Goal: Transaction & Acquisition: Purchase product/service

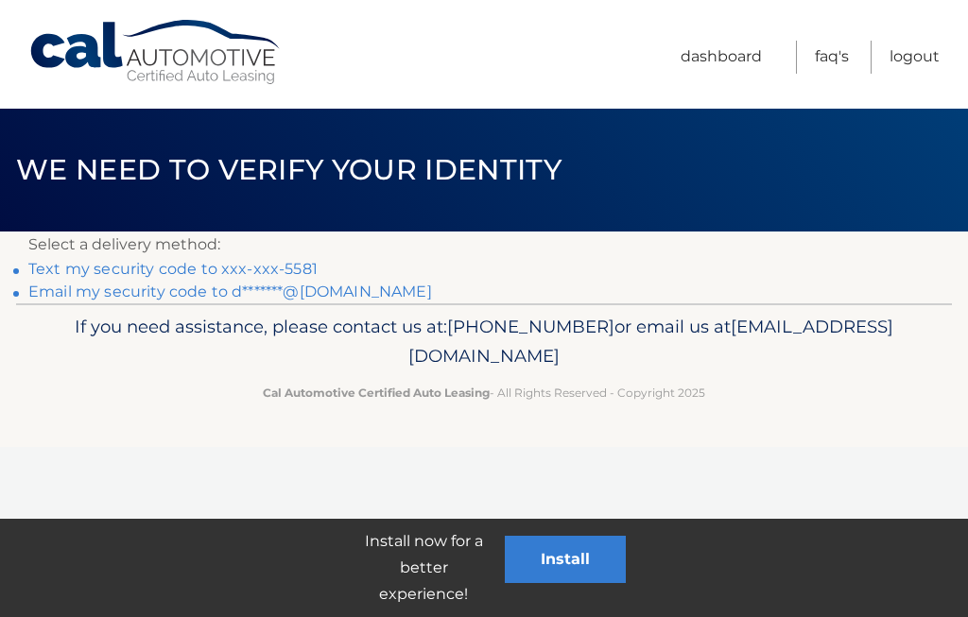
click at [237, 271] on link "Text my security code to xxx-xxx-5581" at bounding box center [172, 269] width 289 height 18
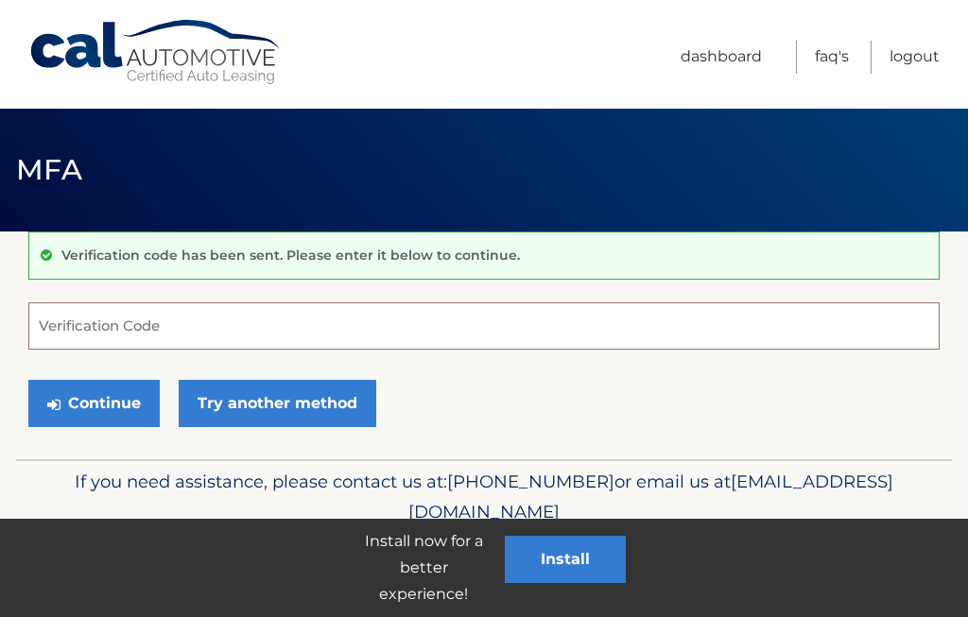
click at [219, 332] on input "Verification Code" at bounding box center [483, 325] width 911 height 47
type input "909911"
click at [610, 415] on div "Continue Try another method" at bounding box center [483, 404] width 911 height 64
click at [87, 399] on button "Continue" at bounding box center [93, 403] width 131 height 47
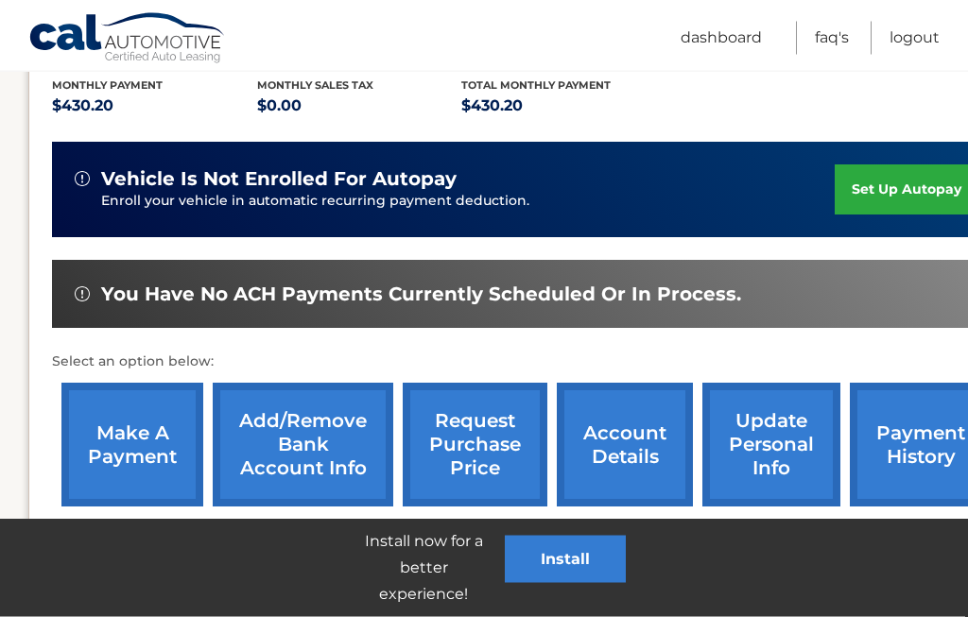
scroll to position [405, 0]
click at [134, 443] on link "make a payment" at bounding box center [132, 445] width 142 height 124
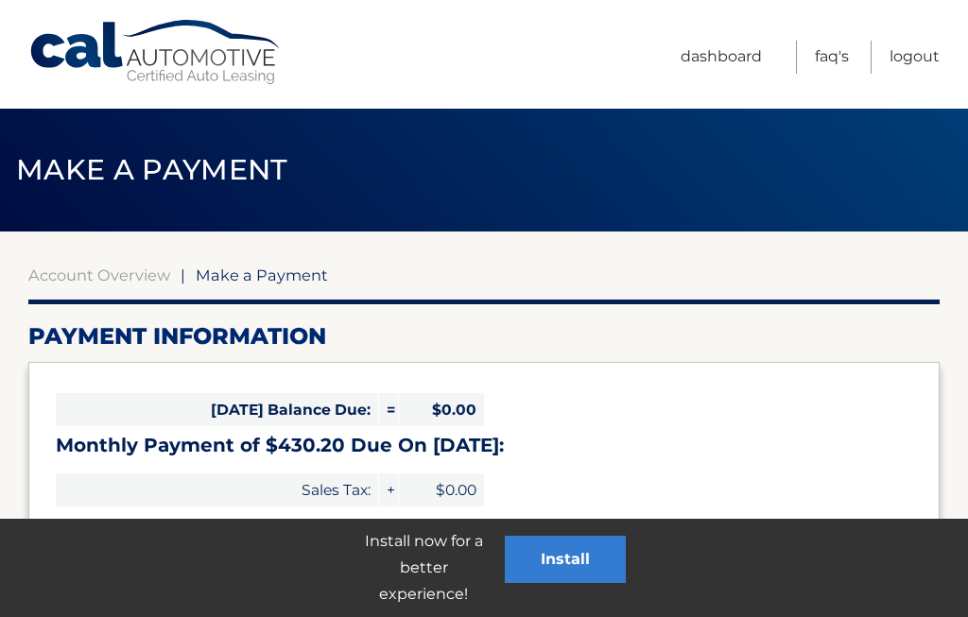
select select "Y2UwZTU4OGMtZGE3My00MjMzLTg0NTMtNDY0NTc5Y2NmYzI1"
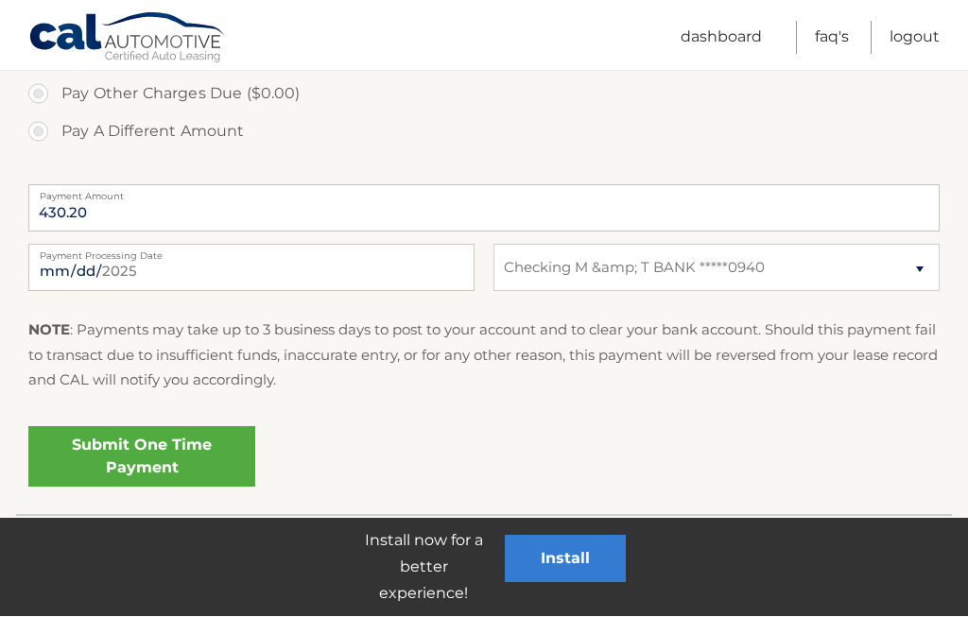
scroll to position [692, 0]
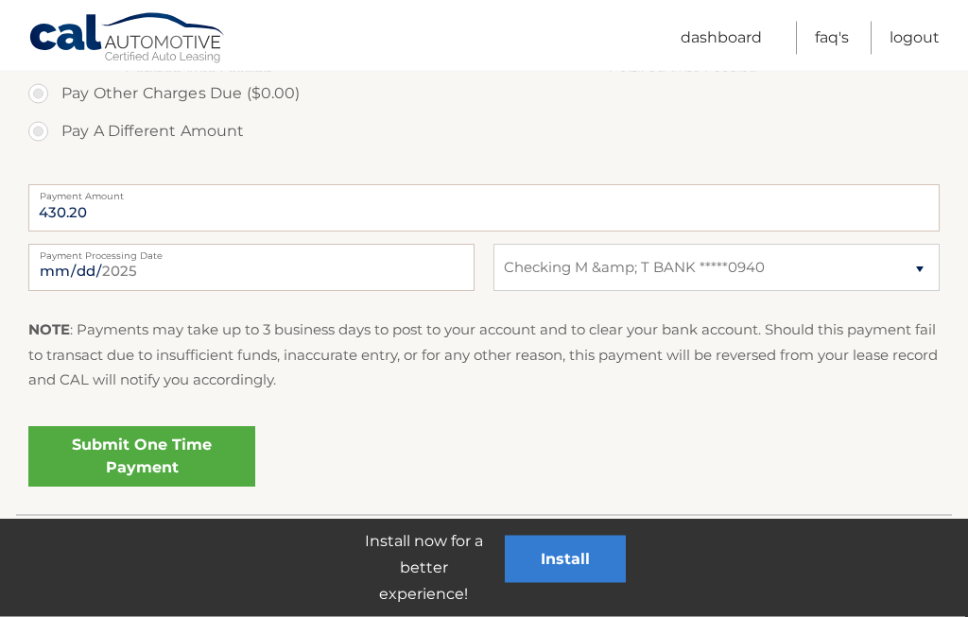
click at [189, 470] on link "Submit One Time Payment" at bounding box center [141, 457] width 227 height 60
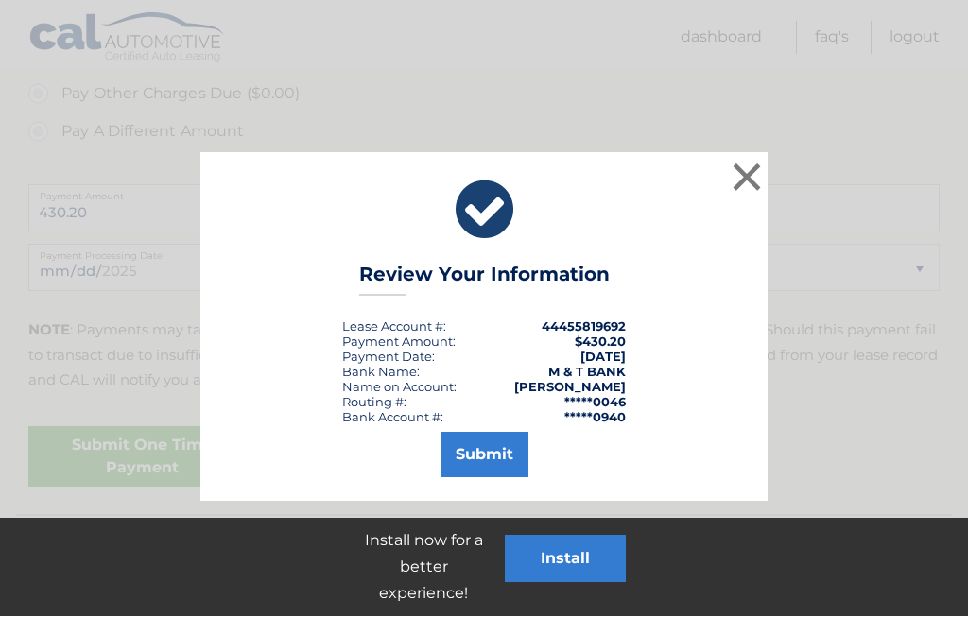
click at [501, 460] on button "Submit" at bounding box center [484, 455] width 88 height 45
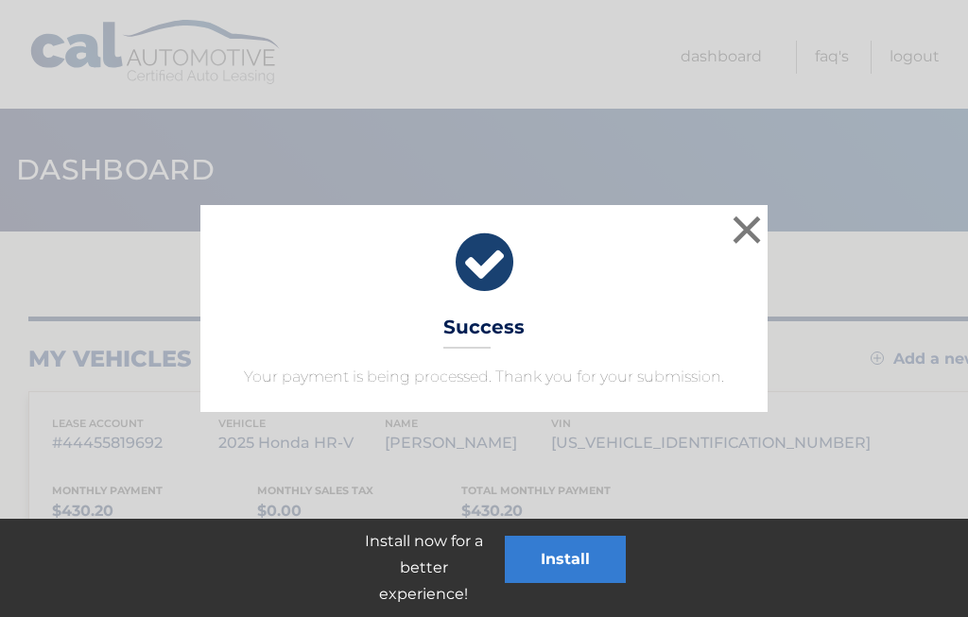
click at [740, 222] on button "×" at bounding box center [747, 230] width 38 height 38
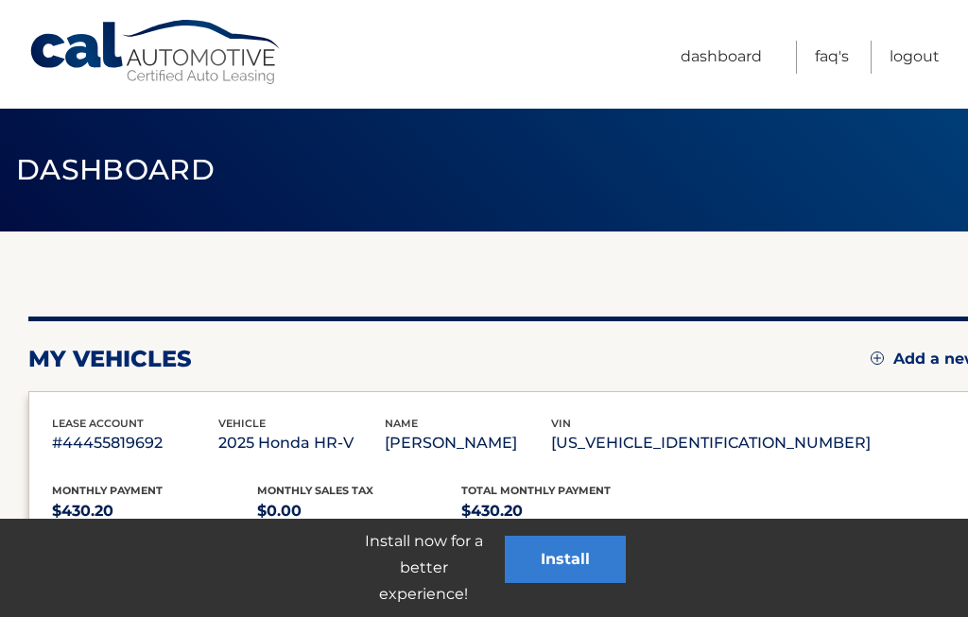
click at [917, 59] on link "Logout" at bounding box center [914, 57] width 50 height 33
